Goal: Information Seeking & Learning: Check status

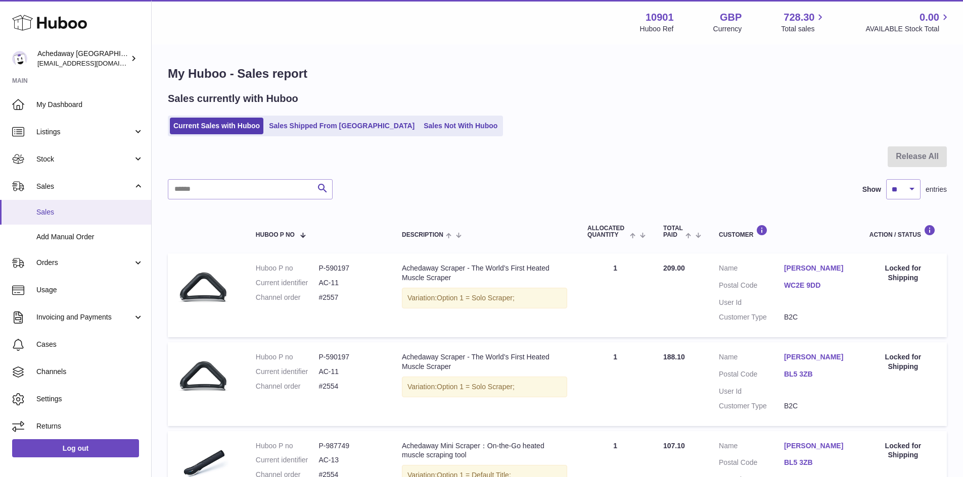
click at [66, 211] on span "Sales" at bounding box center [89, 213] width 107 height 10
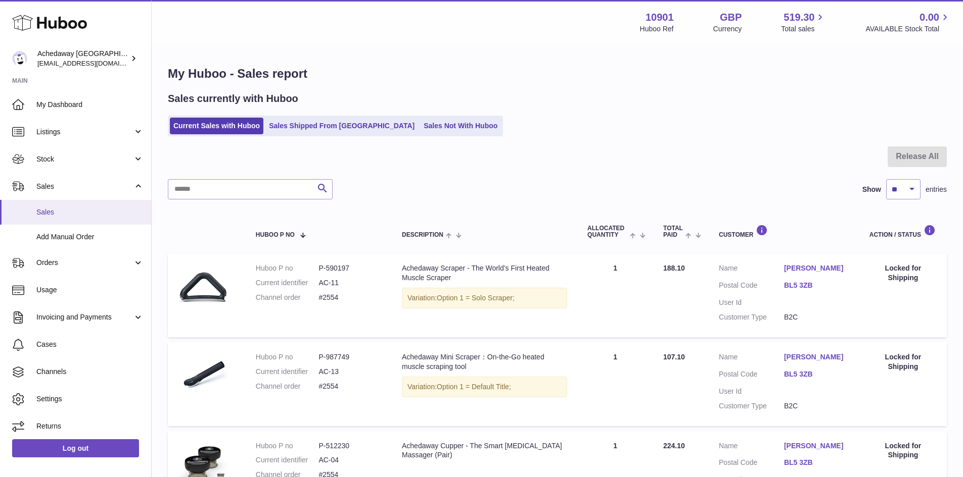
click at [102, 205] on link "Sales" at bounding box center [75, 212] width 151 height 25
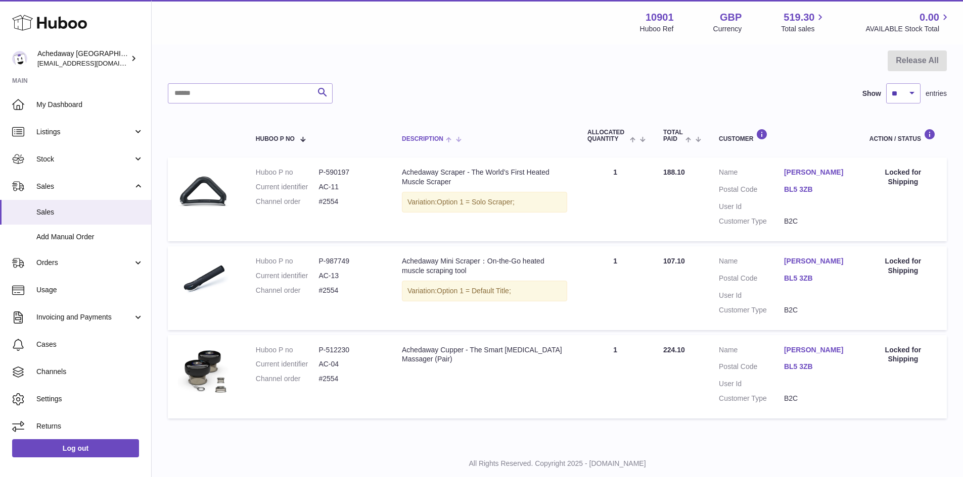
scroll to position [151, 0]
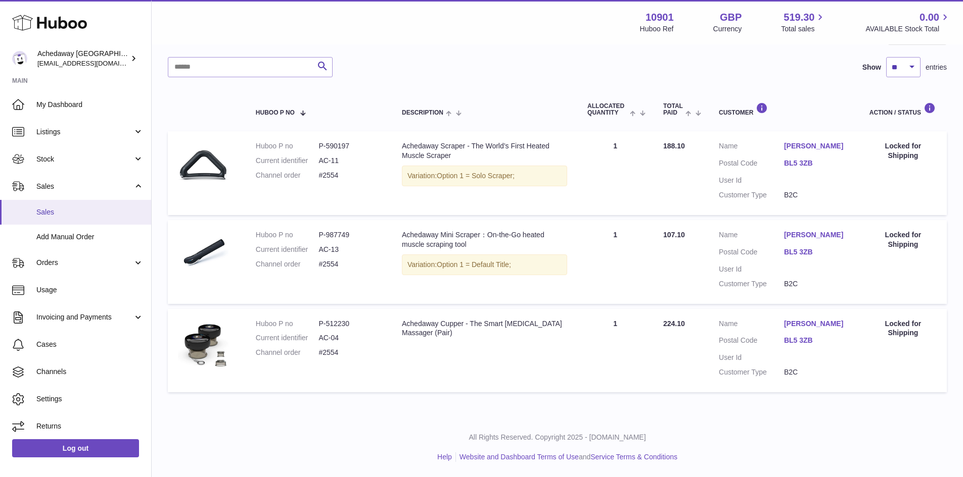
click at [43, 218] on link "Sales" at bounding box center [75, 212] width 151 height 25
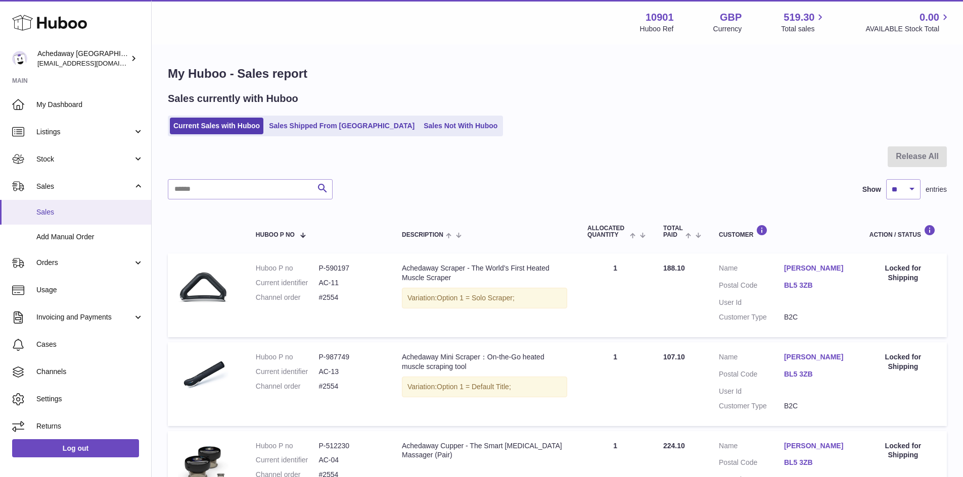
click at [80, 223] on link "Sales" at bounding box center [75, 212] width 151 height 25
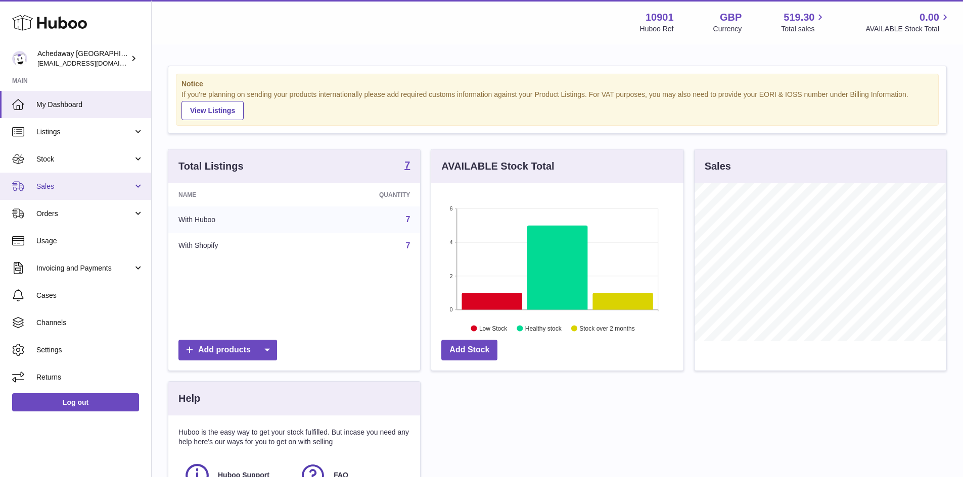
scroll to position [158, 252]
click at [115, 184] on span "Sales" at bounding box center [84, 187] width 97 height 10
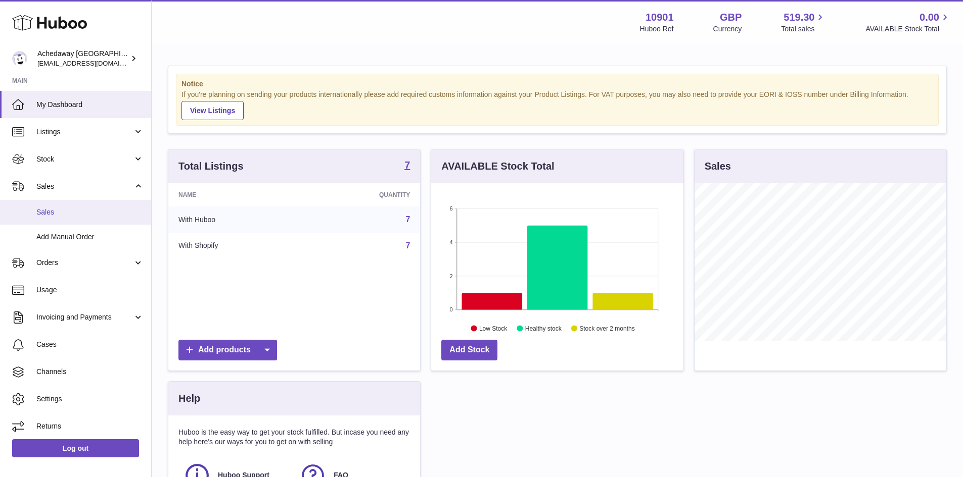
click at [113, 214] on span "Sales" at bounding box center [89, 213] width 107 height 10
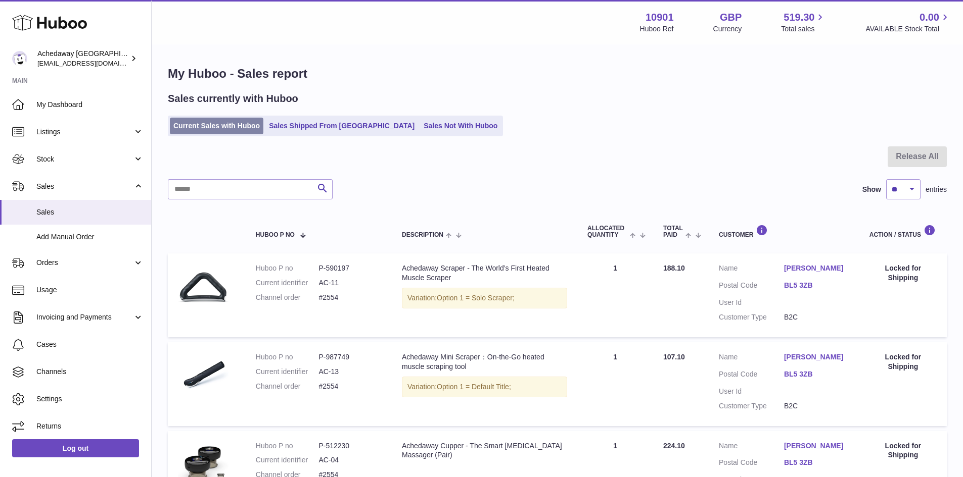
click at [223, 126] on link "Current Sales with Huboo" at bounding box center [216, 126] width 93 height 17
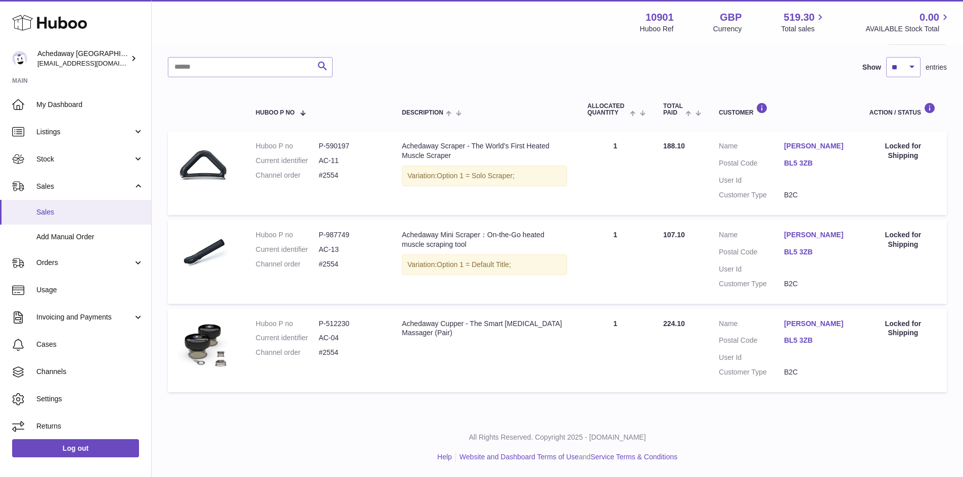
click at [96, 209] on span "Sales" at bounding box center [89, 213] width 107 height 10
